Goal: Transaction & Acquisition: Purchase product/service

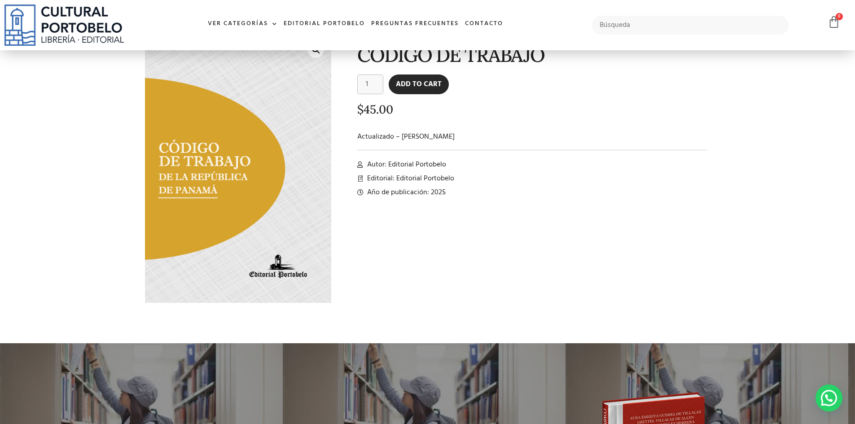
scroll to position [2, 0]
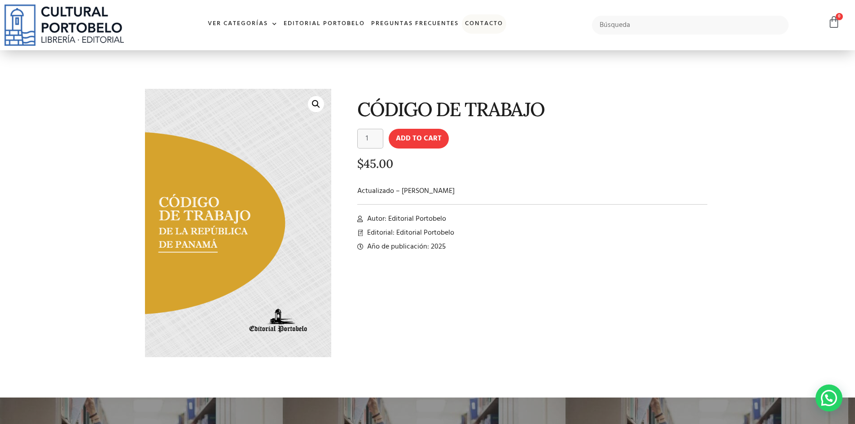
click at [484, 25] on link "Contacto" at bounding box center [484, 23] width 44 height 19
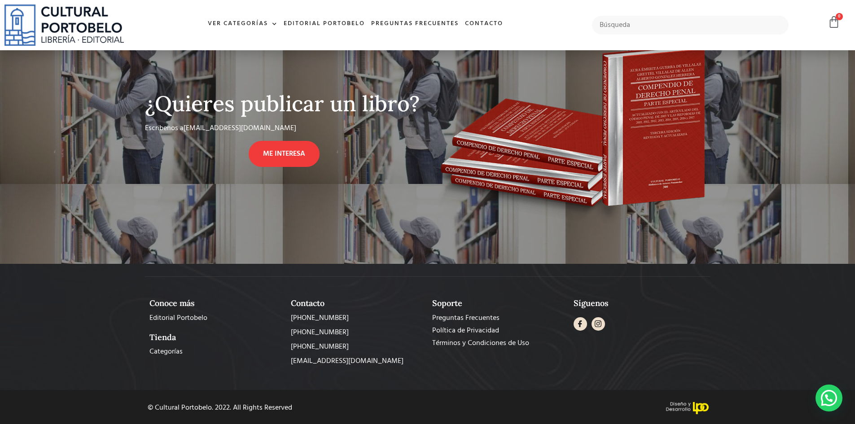
scroll to position [406, 0]
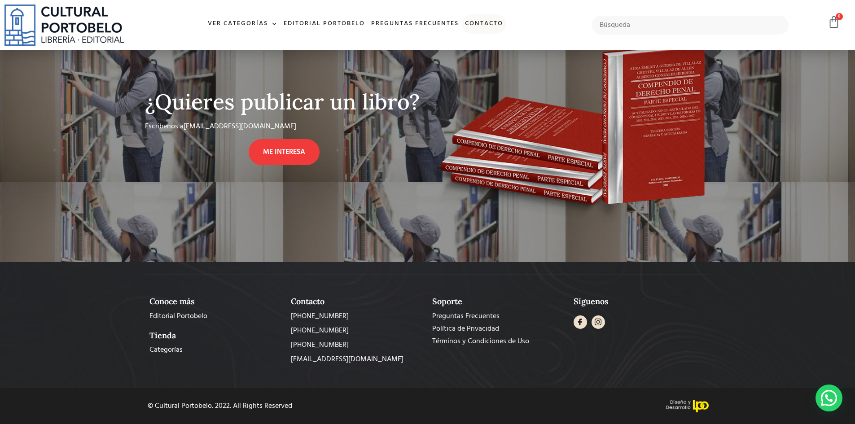
click at [493, 21] on link "Contacto" at bounding box center [484, 23] width 44 height 19
click at [173, 337] on h2 "Tienda" at bounding box center [215, 336] width 132 height 10
click at [170, 347] on span "Categorías" at bounding box center [165, 350] width 33 height 11
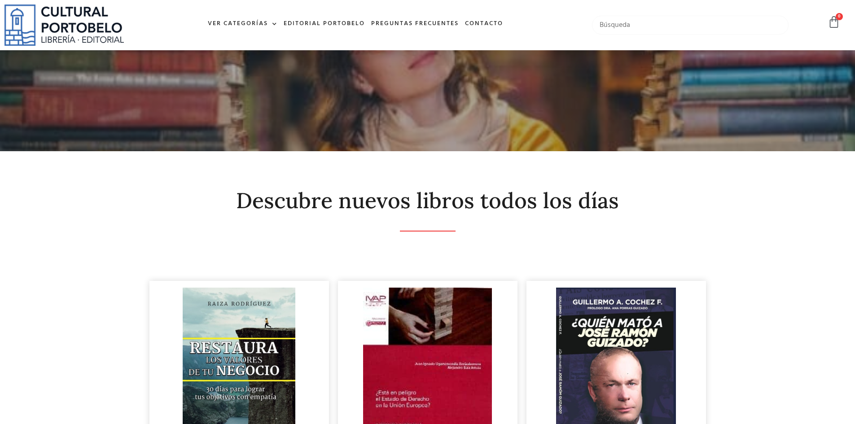
click at [613, 25] on input "text" at bounding box center [690, 25] width 197 height 19
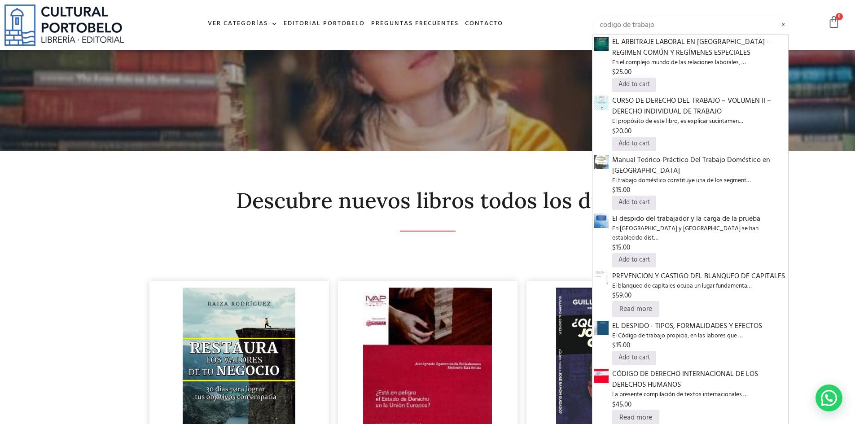
type input "codigo de trabajo"
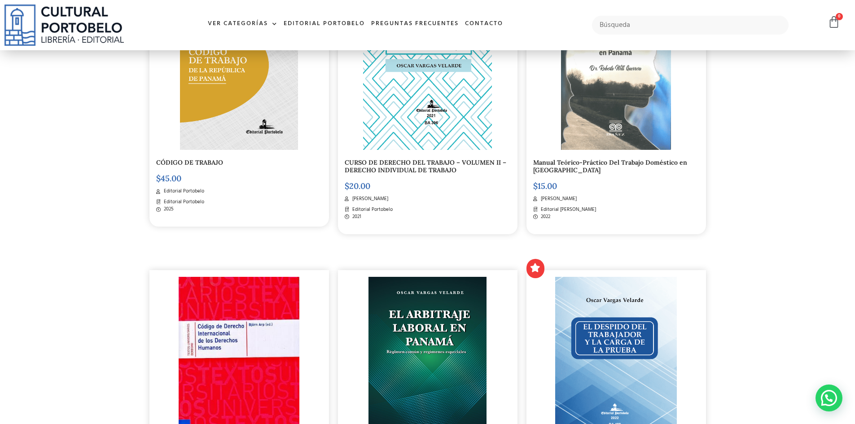
scroll to position [314, 0]
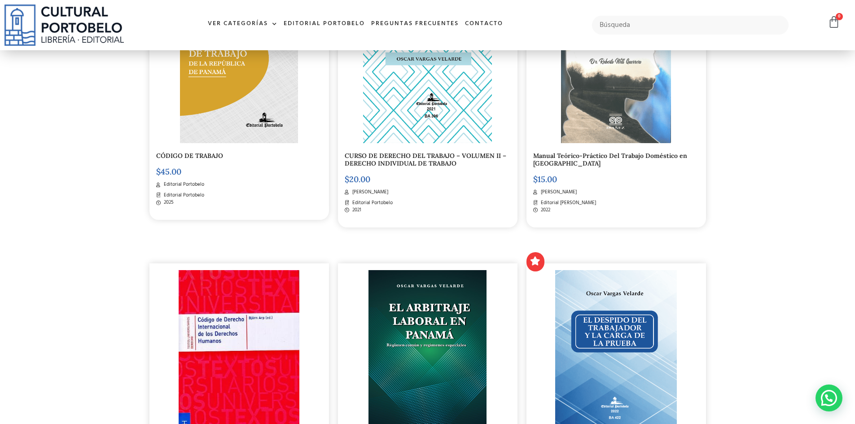
click at [216, 106] on img at bounding box center [239, 59] width 118 height 170
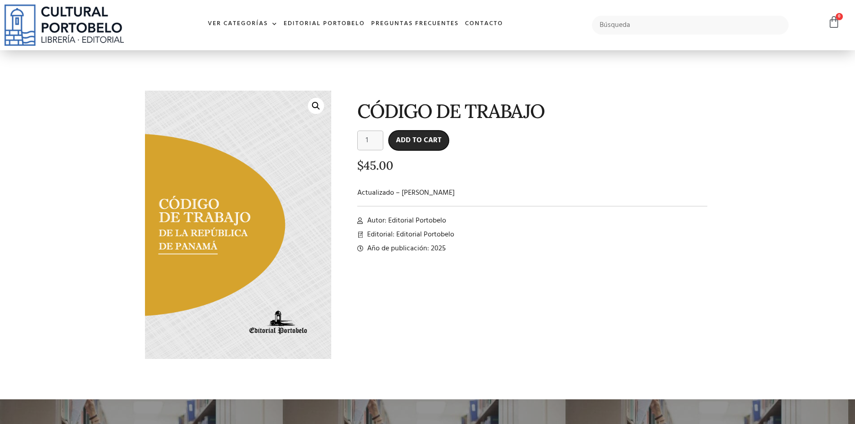
click at [423, 141] on button "Add to cart" at bounding box center [418, 141] width 60 height 20
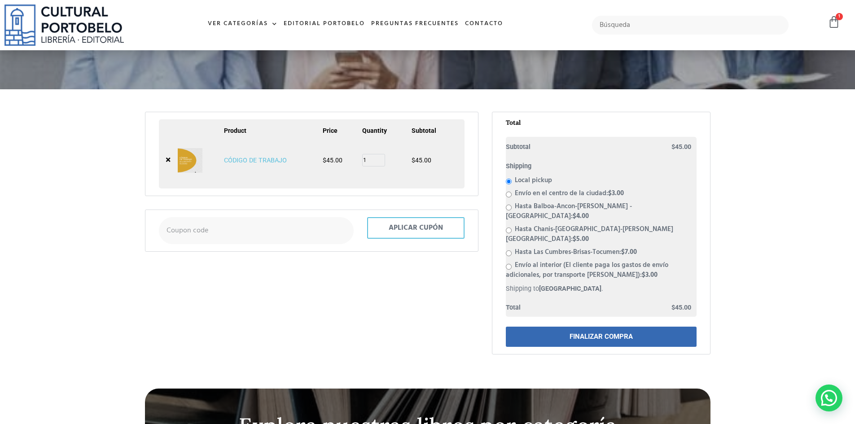
scroll to position [90, 0]
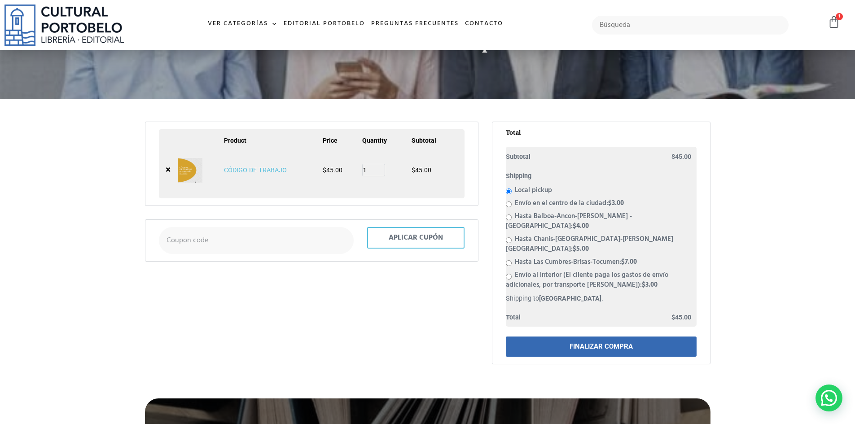
click at [510, 205] on input "Envío en el centro de la ciudad: $ 3.00" at bounding box center [509, 204] width 6 height 6
radio input "true"
click at [571, 336] on link "FINALIZAR COMPRA" at bounding box center [601, 346] width 191 height 20
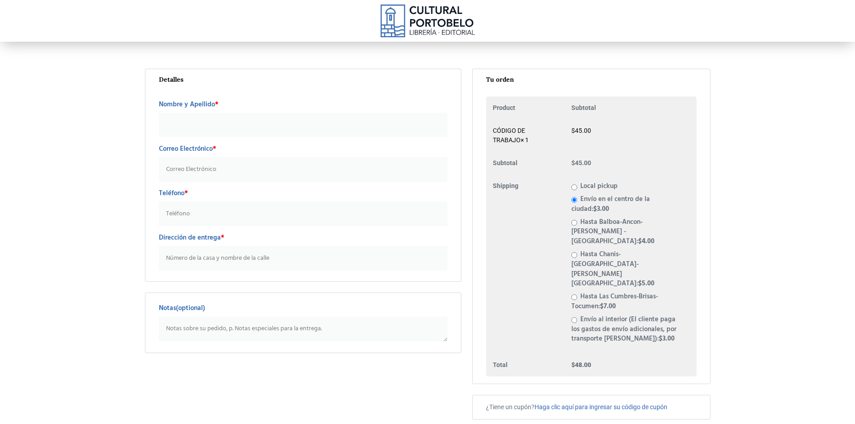
click at [196, 130] on input "Nombre y Apellido *" at bounding box center [303, 125] width 289 height 25
type input "Medi-Fast, S. A"
click at [188, 170] on input "Correo Electrónico *" at bounding box center [303, 169] width 289 height 25
drag, startPoint x: 163, startPoint y: 124, endPoint x: 262, endPoint y: 125, distance: 99.6
click at [262, 125] on input "Medi-Fast, S. A" at bounding box center [303, 125] width 289 height 25
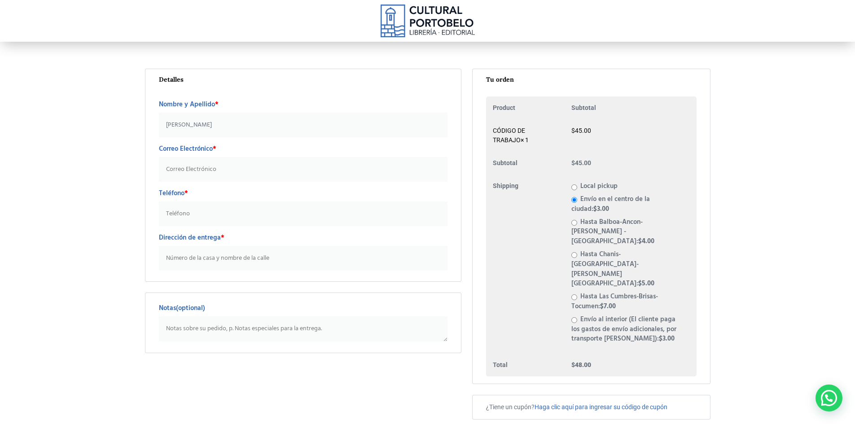
type input "Celia"
type input "61406968"
type input "Nvo Reparto El Carmen Ph Venezia Tower"
type input "Celia Aridai González"
click at [178, 173] on input "Correo Electrónico *" at bounding box center [303, 169] width 289 height 25
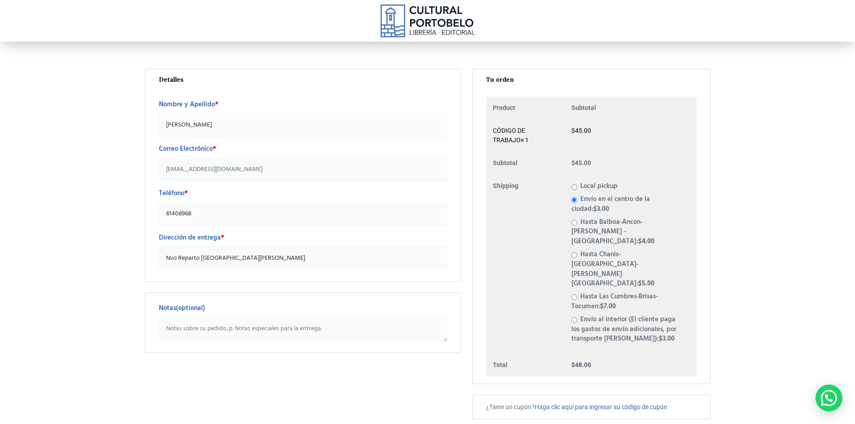
type input "cdevillarreal@medifastpanama.com"
click at [277, 257] on input "Nvo Reparto El Carmen Ph Venezia Tower" at bounding box center [303, 258] width 289 height 25
click at [227, 258] on input "Nvo Reparto El Carmen Ph Venezia Tower" at bounding box center [303, 258] width 289 height 25
click at [341, 257] on input "Nvo Reparto El Carmen, avenida Ramón Arias,Ph Venezia Tower" at bounding box center [303, 258] width 289 height 25
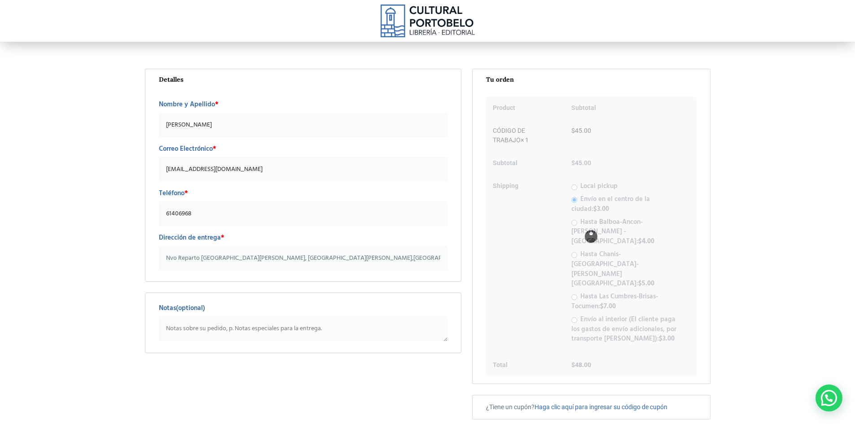
click at [402, 257] on input "Nvo Reparto El Carmen, avenida Ramón Arias,Ph Venezia Tower planta baja local A…" at bounding box center [303, 258] width 289 height 25
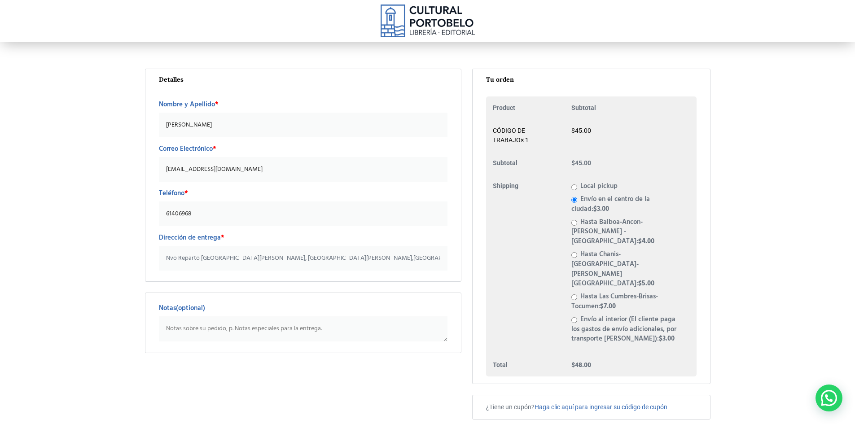
click at [422, 258] on input "Nvo Reparto El Carmen, avenida Ramón Arias,Ph Venezia Tower planta baja local A…" at bounding box center [303, 258] width 289 height 25
click at [425, 260] on input "Nvo Reparto El Carmen, avenida Ramón Arias,Ph Venezia Tower planta baja local A…" at bounding box center [303, 258] width 289 height 25
type input "Nvo Reparto El Carmen, avenida Ramón Arias,Ph Venezia Tower planta baja local A…"
click at [179, 329] on textarea "Notas (optional)" at bounding box center [303, 328] width 289 height 25
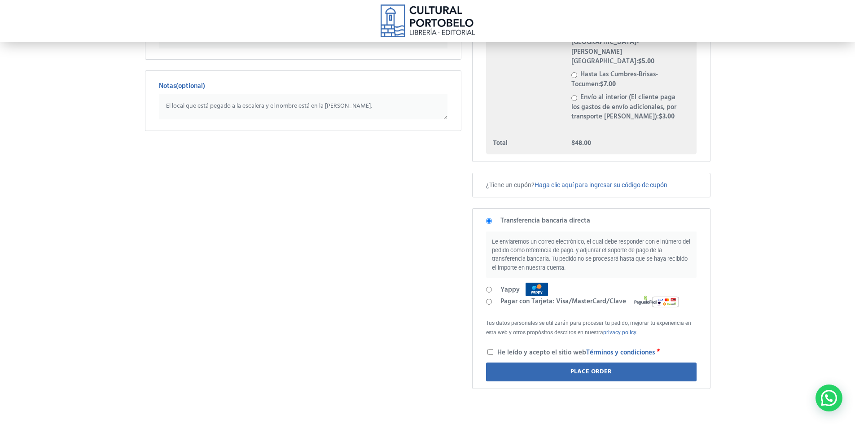
scroll to position [224, 0]
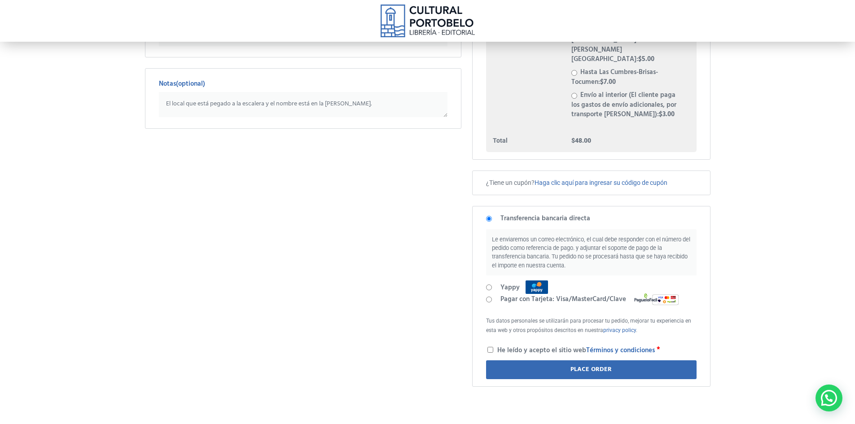
type textarea "El local que está pegado a [PERSON_NAME] y el nombre está en la puerta [PERSON_…"
click at [488, 284] on input "Yappy" at bounding box center [489, 287] width 6 height 6
radio input "true"
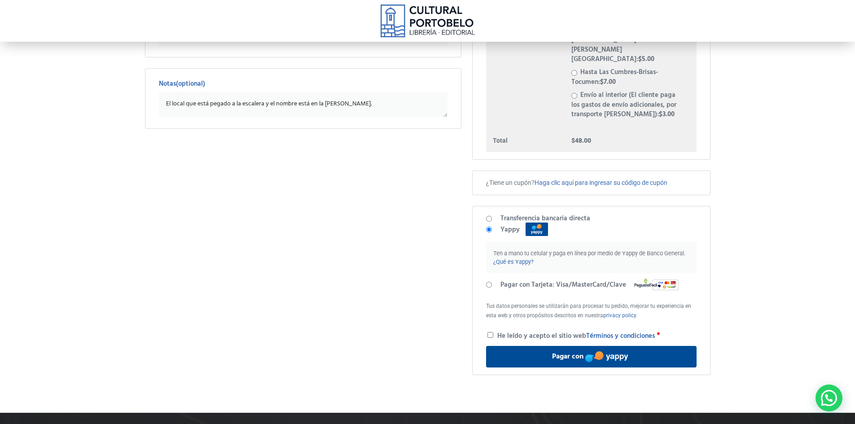
click at [490, 332] on input "He leído y acepto el sitio web Términos y condiciones *" at bounding box center [490, 335] width 6 height 6
checkbox input "true"
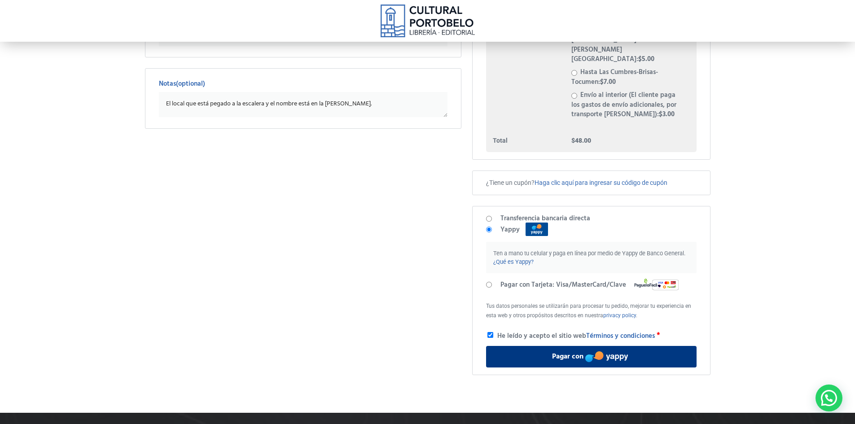
click at [558, 346] on button "Pagar con" at bounding box center [591, 357] width 210 height 22
